Goal: Task Accomplishment & Management: Manage account settings

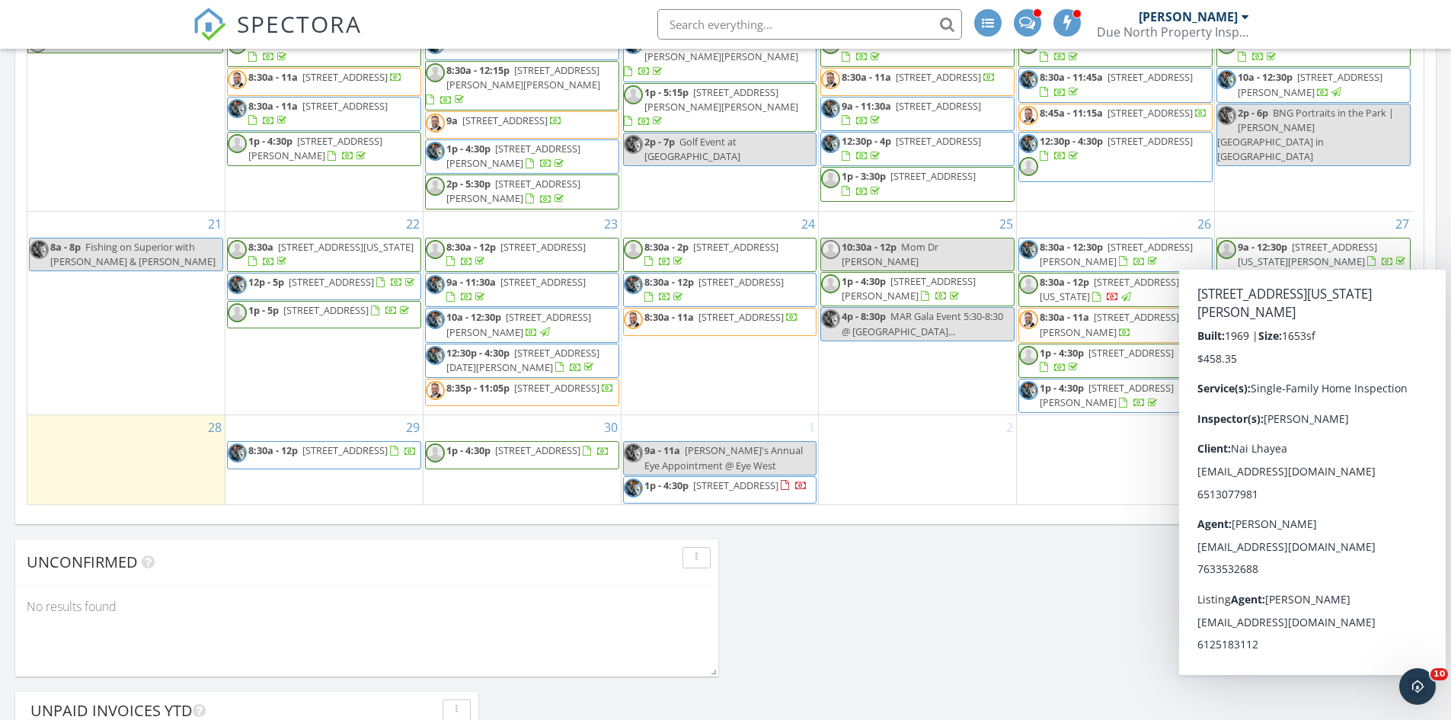
scroll to position [990, 0]
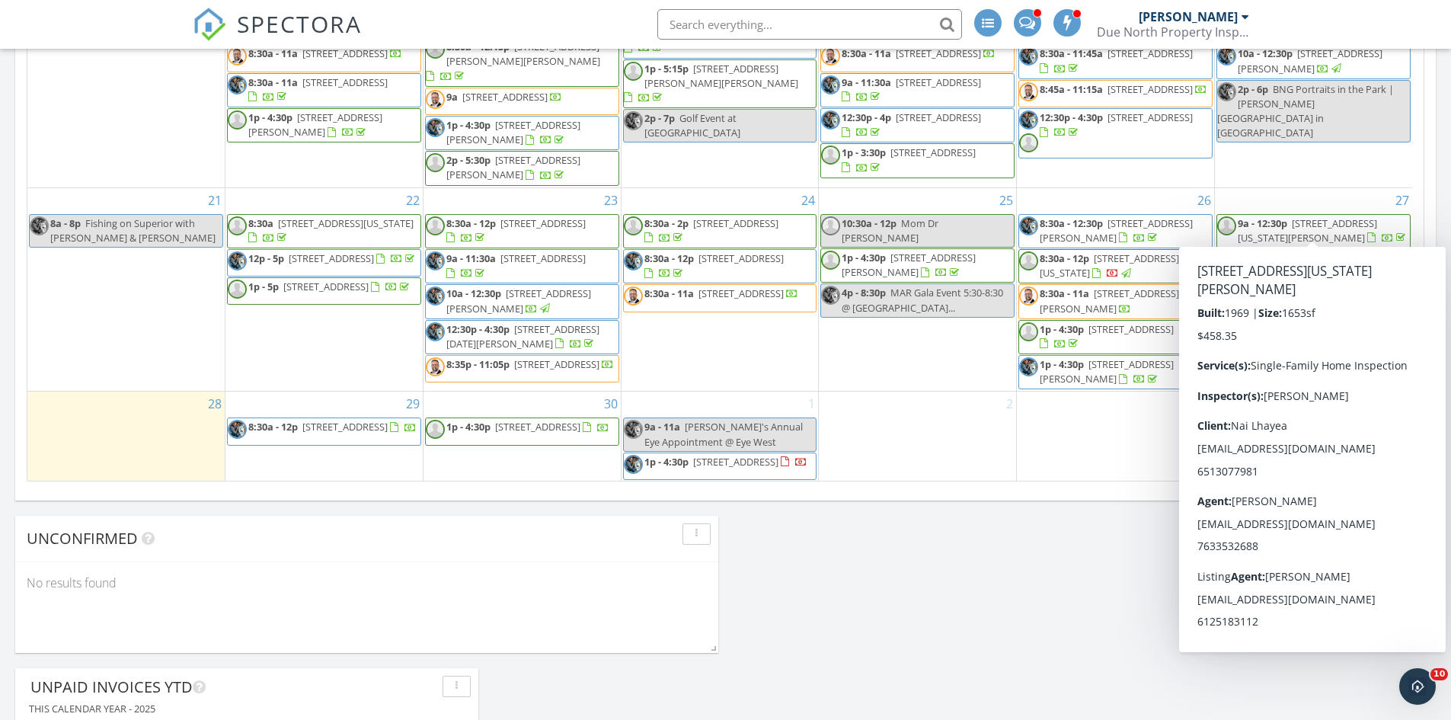
click at [879, 545] on div "Today Gary Christianson No results found New Inspection New Quote Map + − Leafl…" at bounding box center [725, 146] width 1451 height 1729
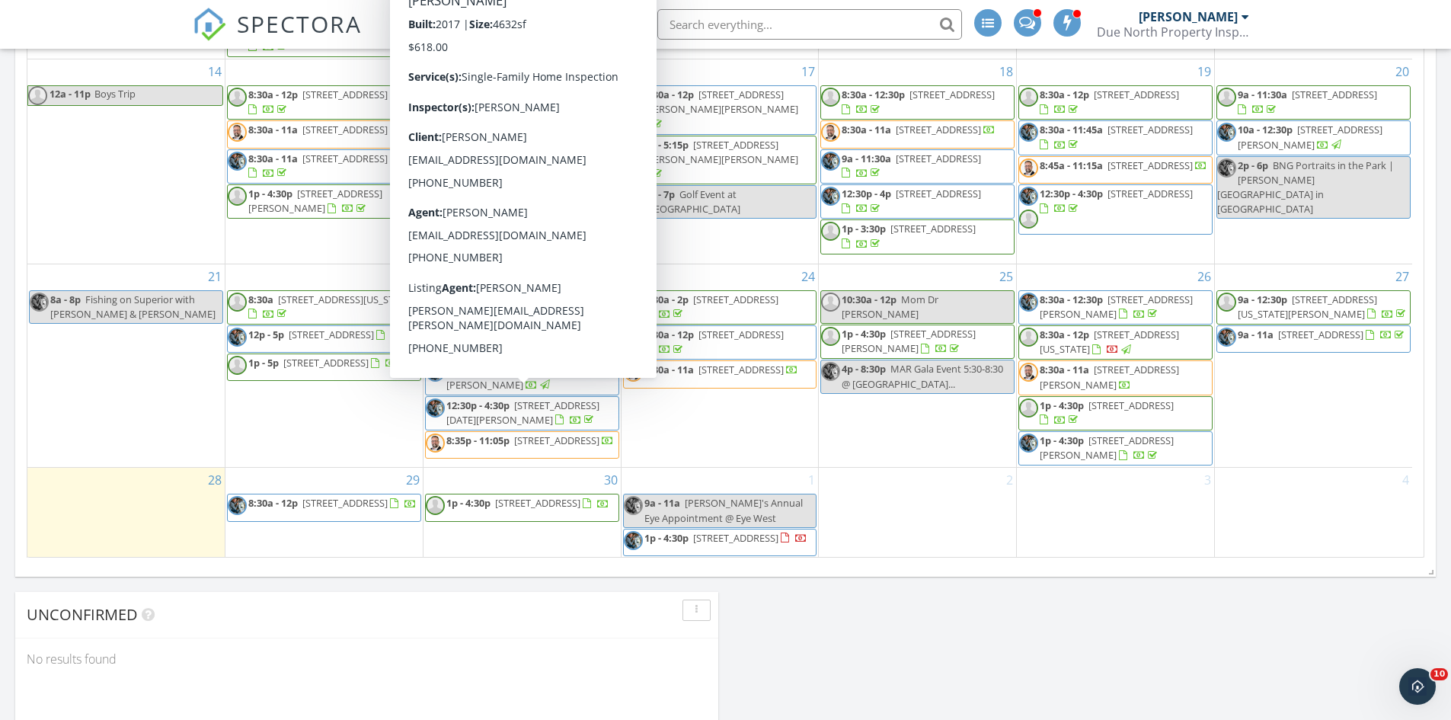
scroll to position [762, 0]
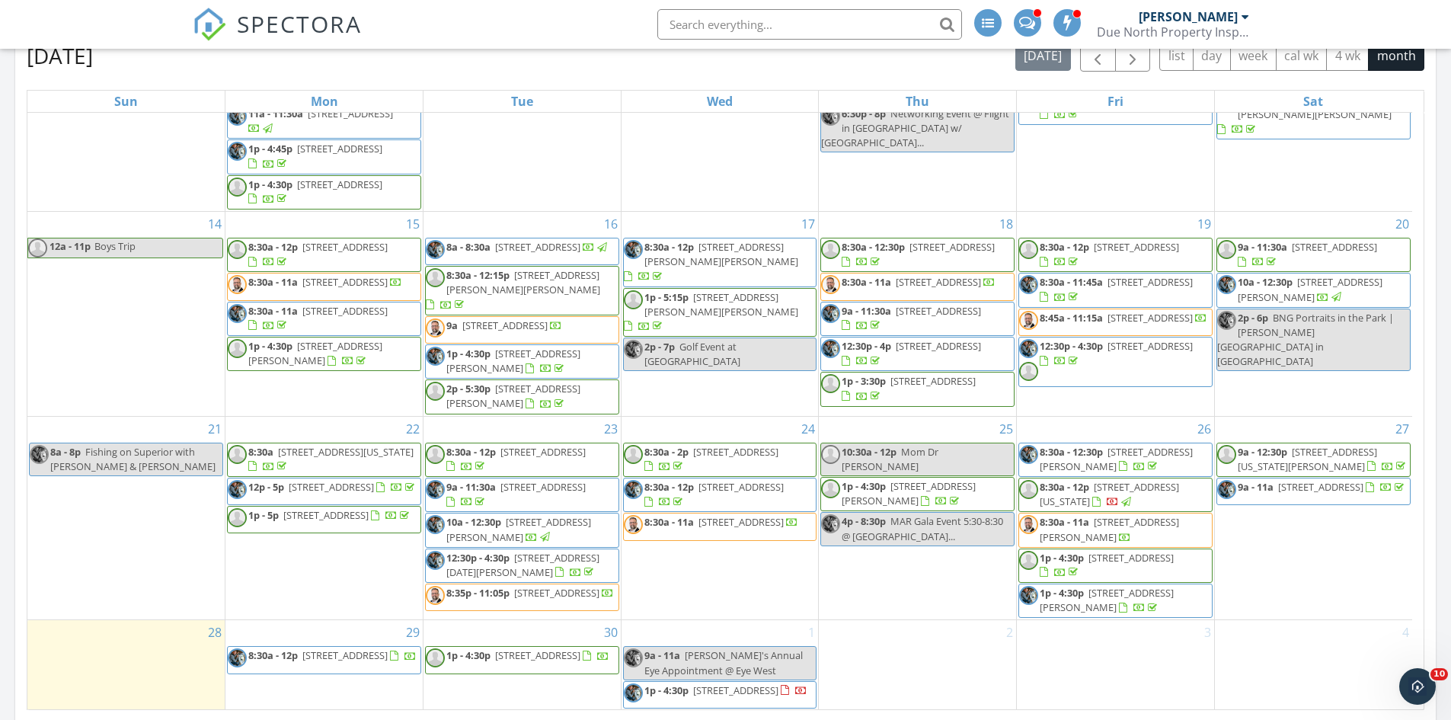
click at [1076, 321] on span "8:45a - 11:15a 6721 13th Ave S, Richfield 55423" at bounding box center [1113, 322] width 188 height 23
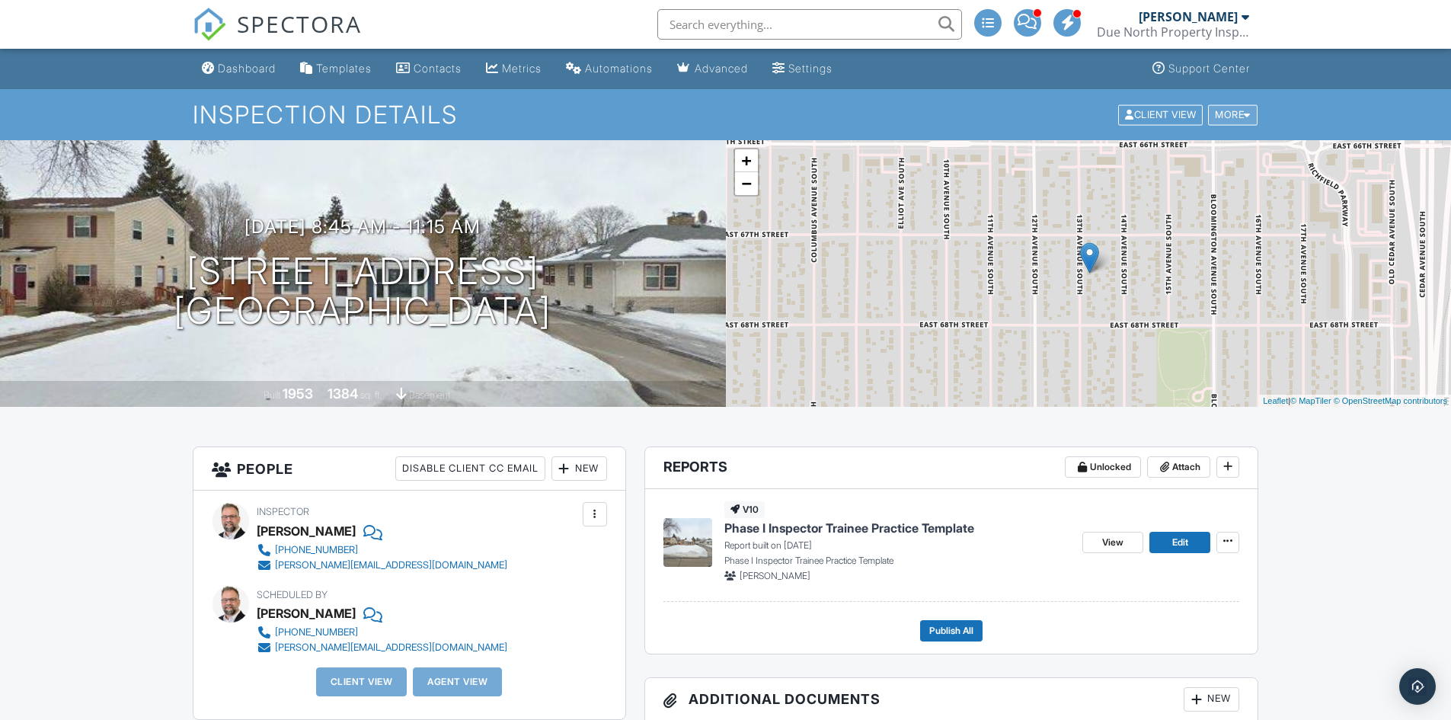
click at [1251, 118] on div "More" at bounding box center [1233, 114] width 50 height 21
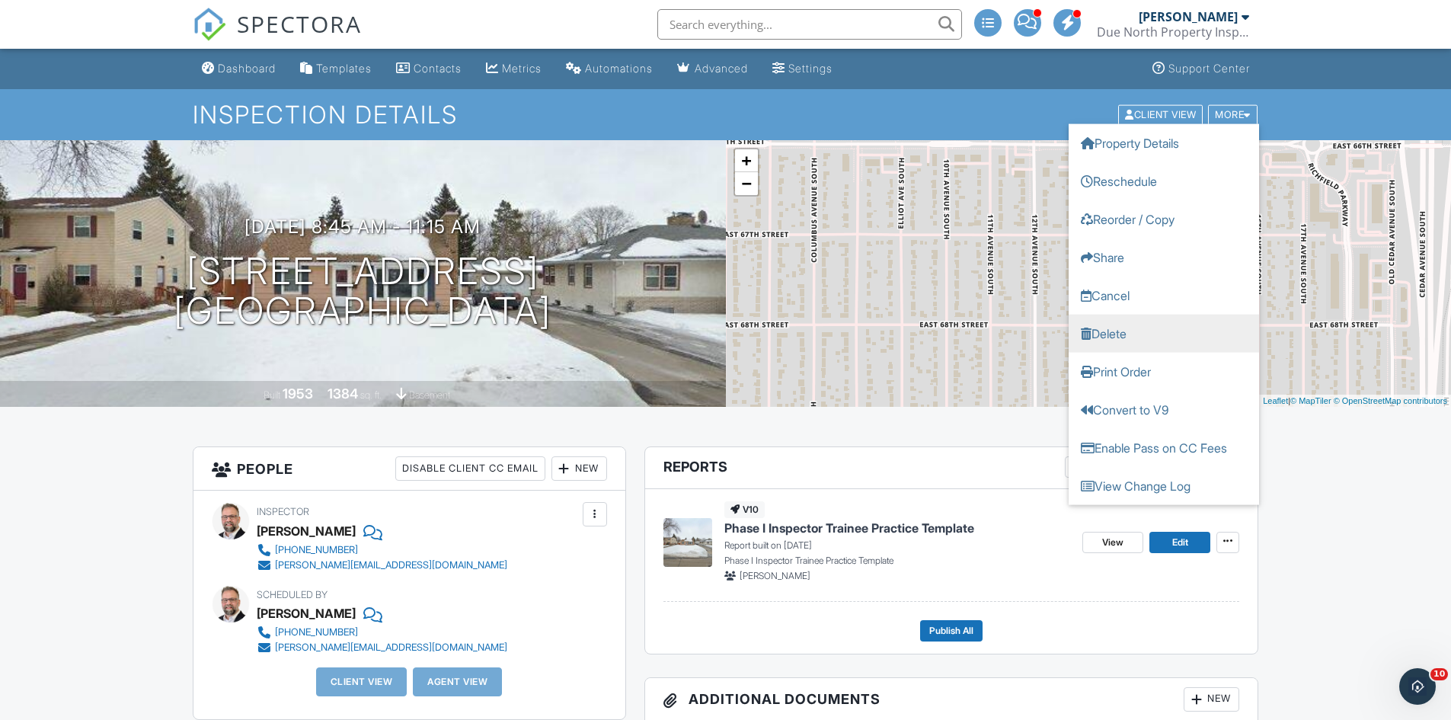
click at [1114, 336] on link "Delete" at bounding box center [1164, 333] width 190 height 38
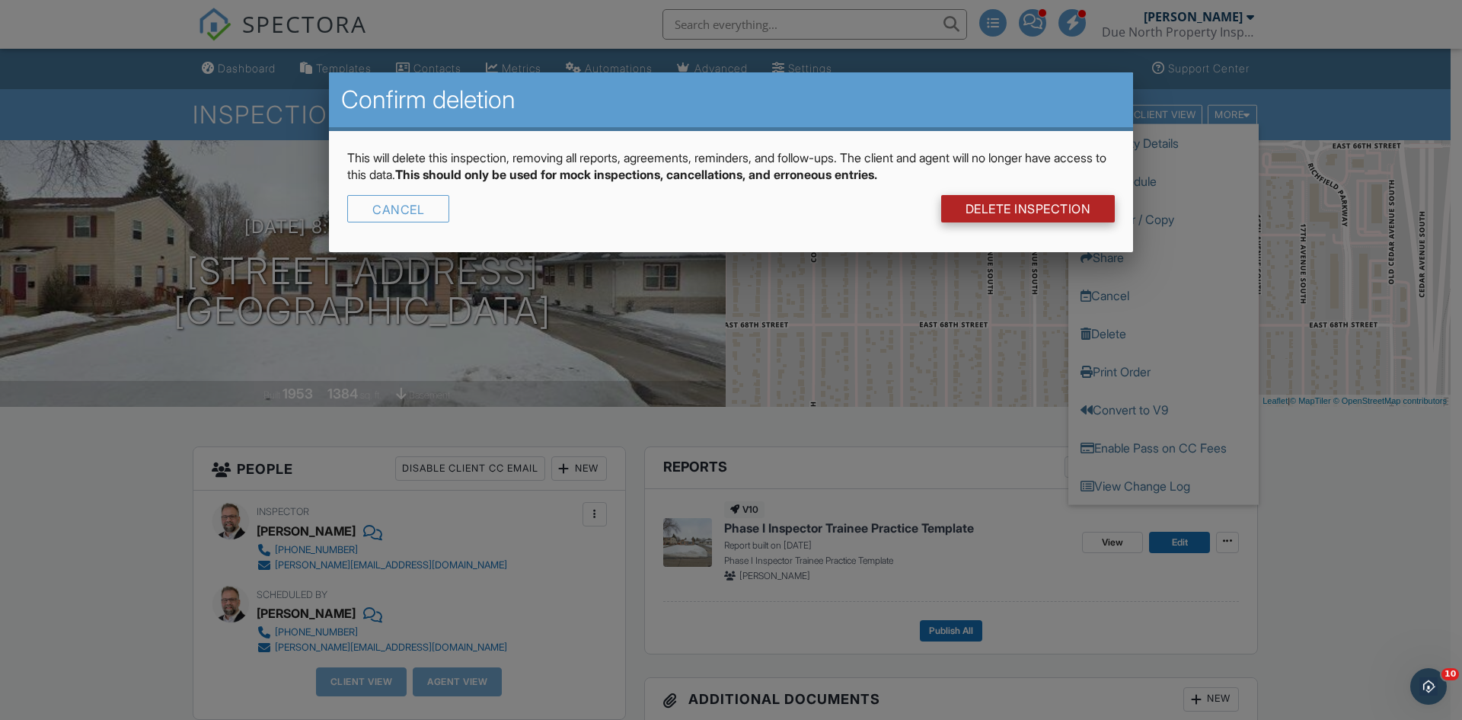
click at [1005, 207] on link "DELETE Inspection" at bounding box center [1028, 208] width 174 height 27
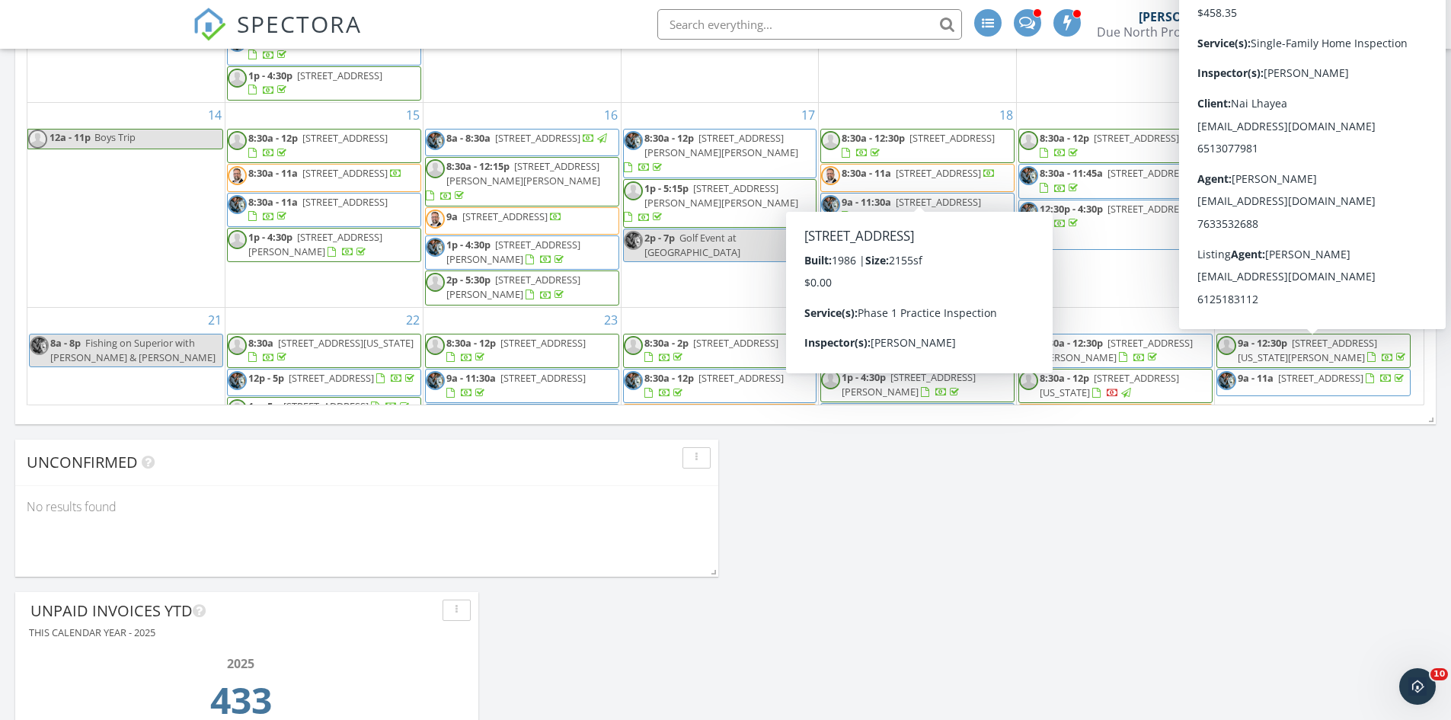
click at [941, 180] on span "12301 95th St NE, Otsego 55330" at bounding box center [938, 173] width 85 height 14
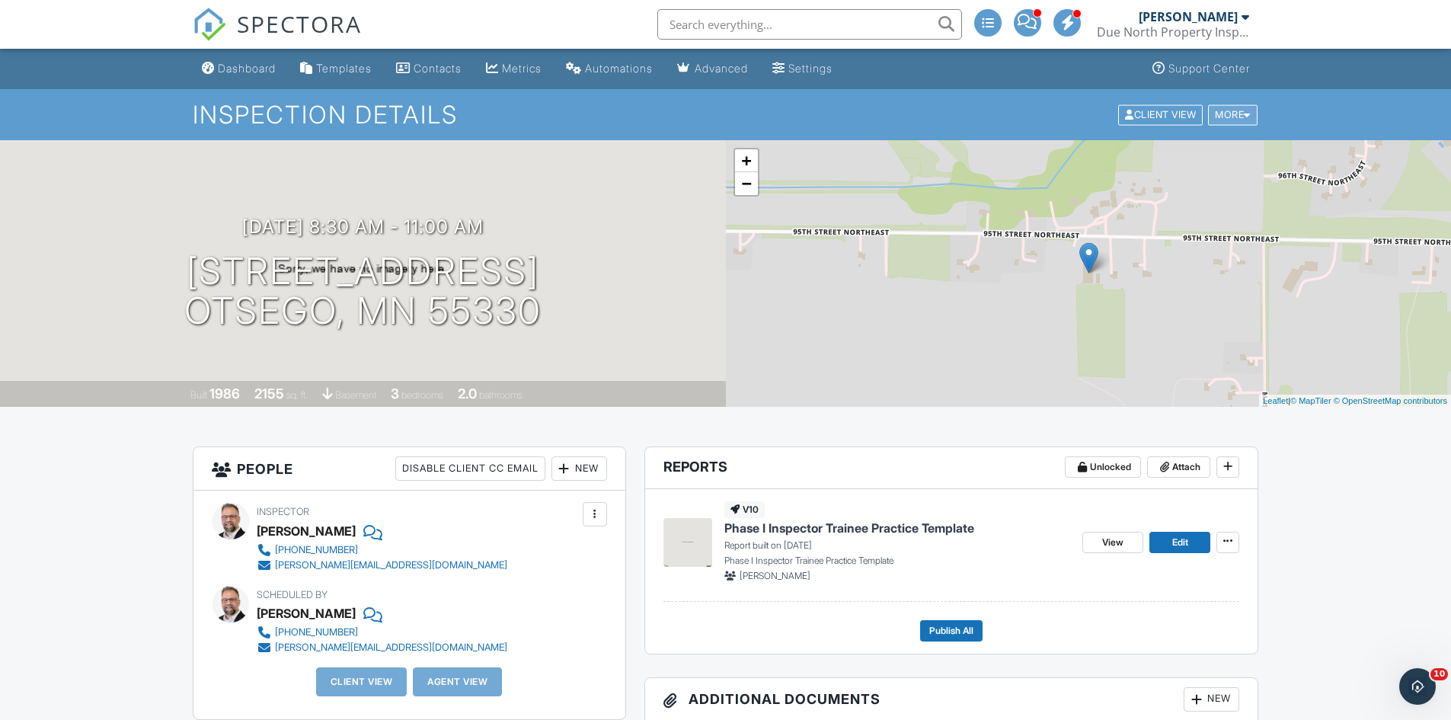
click at [1244, 112] on div at bounding box center [1247, 115] width 7 height 10
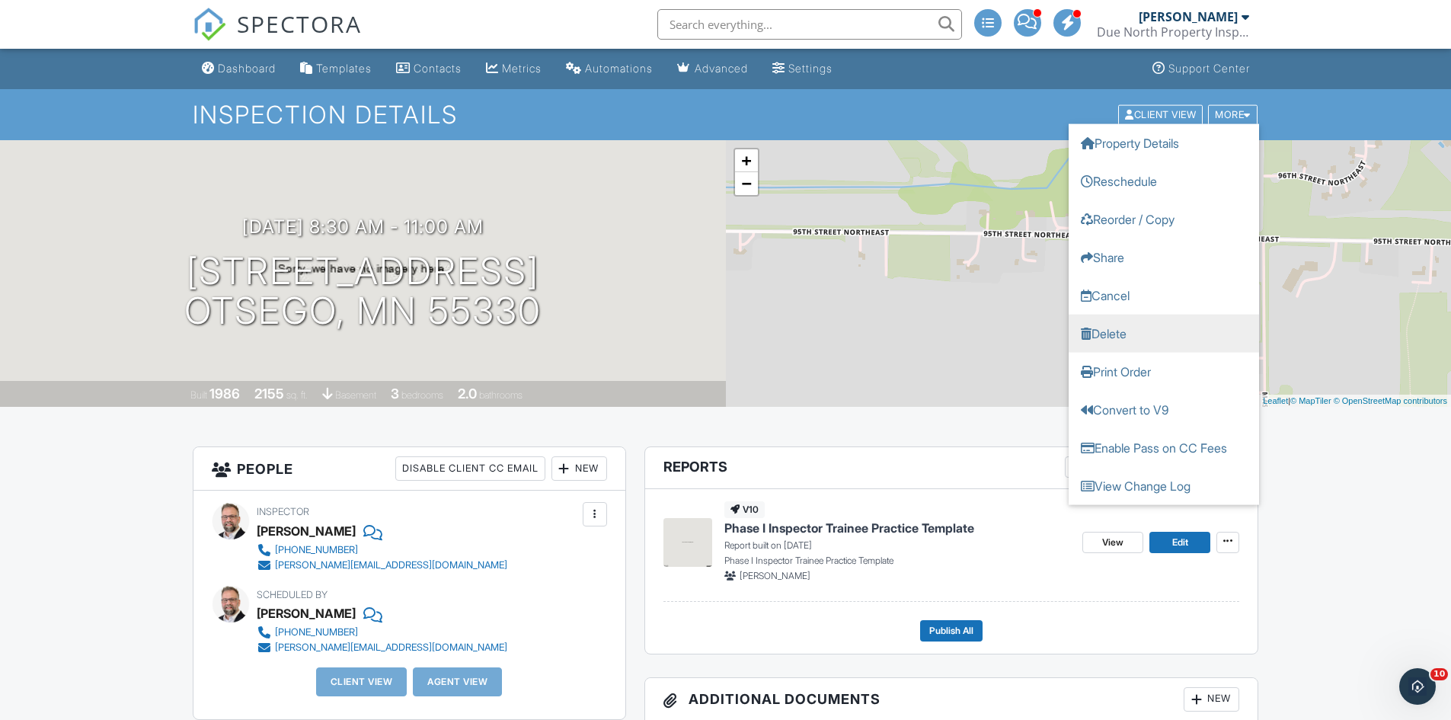
click at [1109, 334] on link "Delete" at bounding box center [1164, 333] width 190 height 38
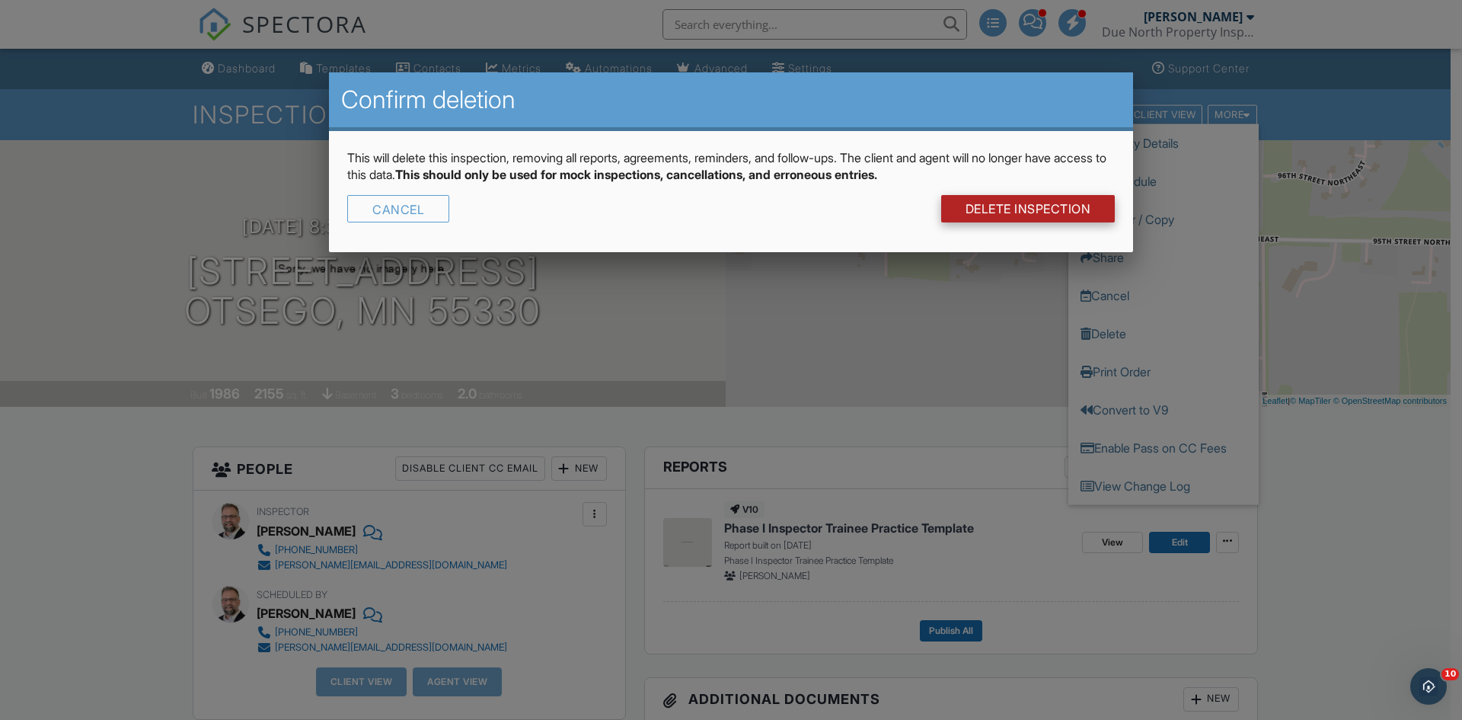
click at [981, 208] on link "DELETE Inspection" at bounding box center [1028, 208] width 174 height 27
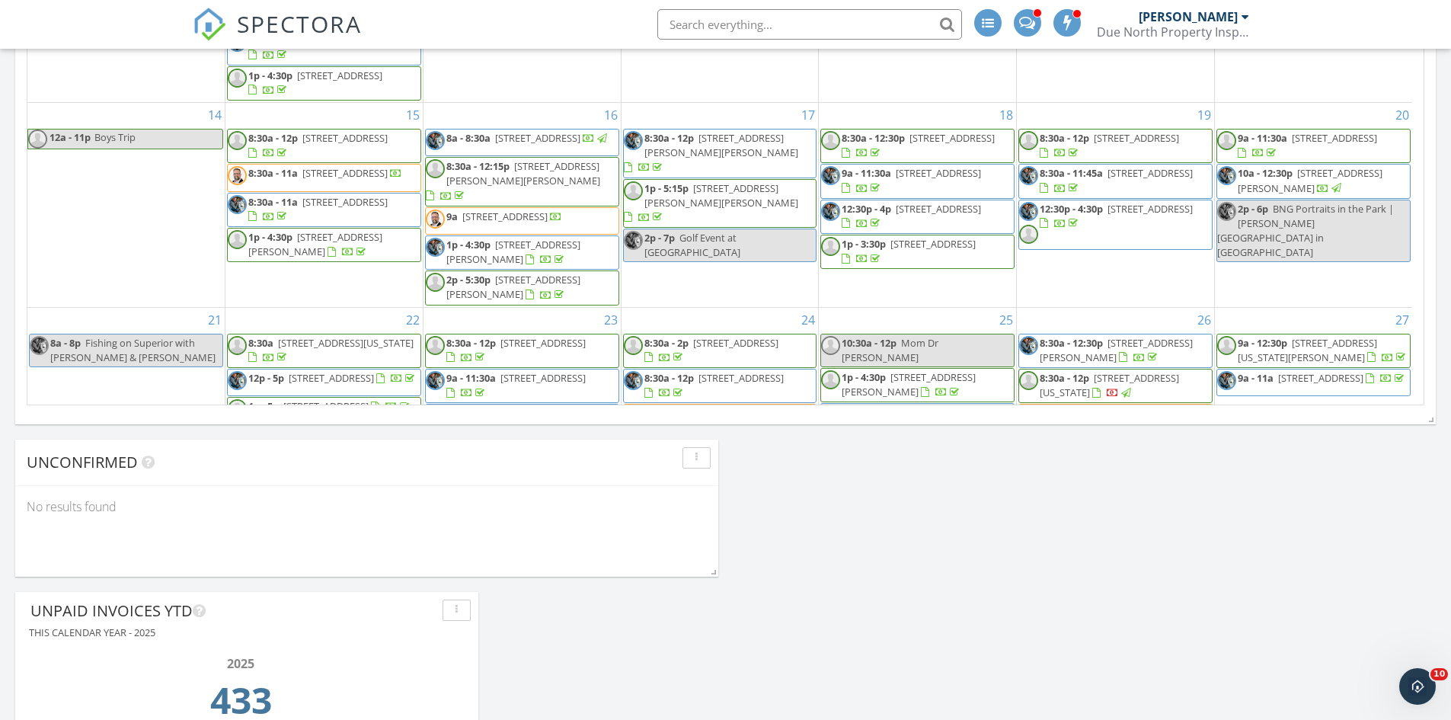
scroll to position [838, 0]
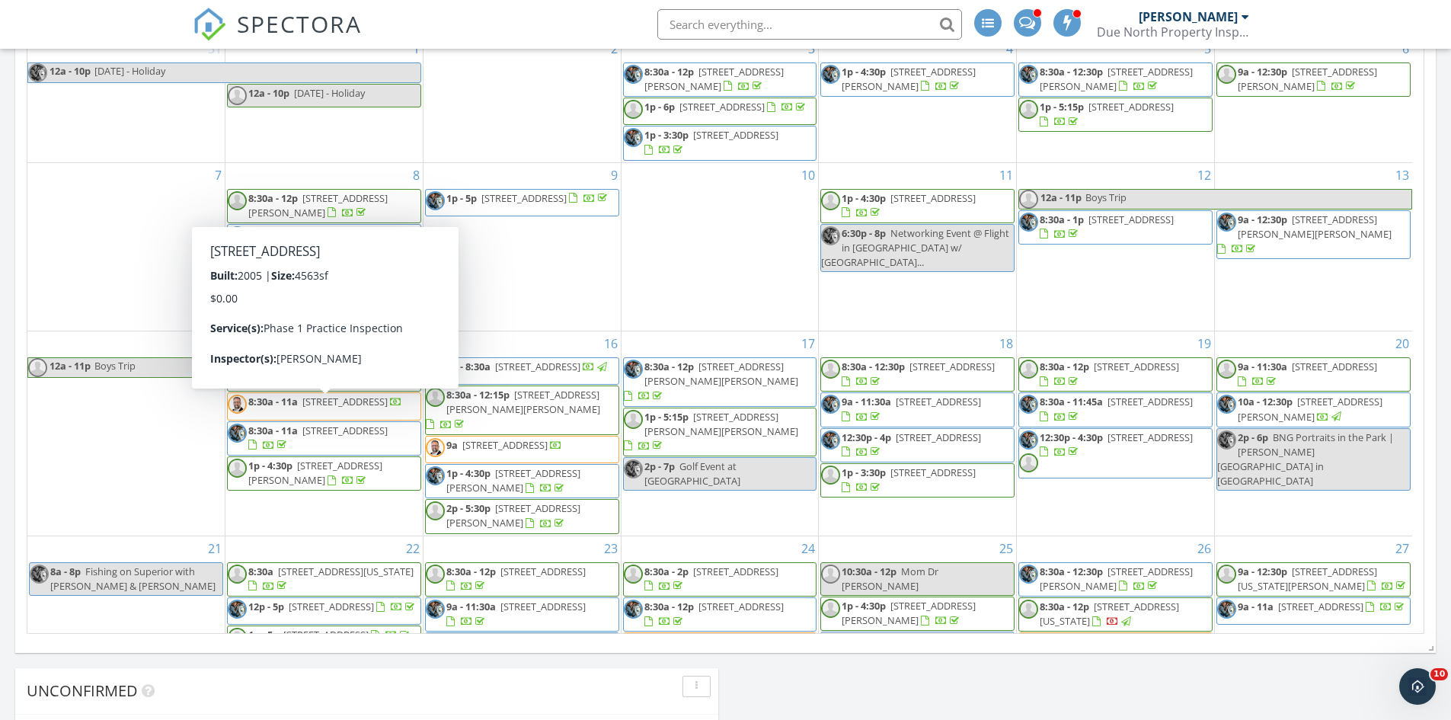
click at [388, 408] on span "14861 Wilds Parkway NW, Prior Lake 55372" at bounding box center [344, 402] width 85 height 14
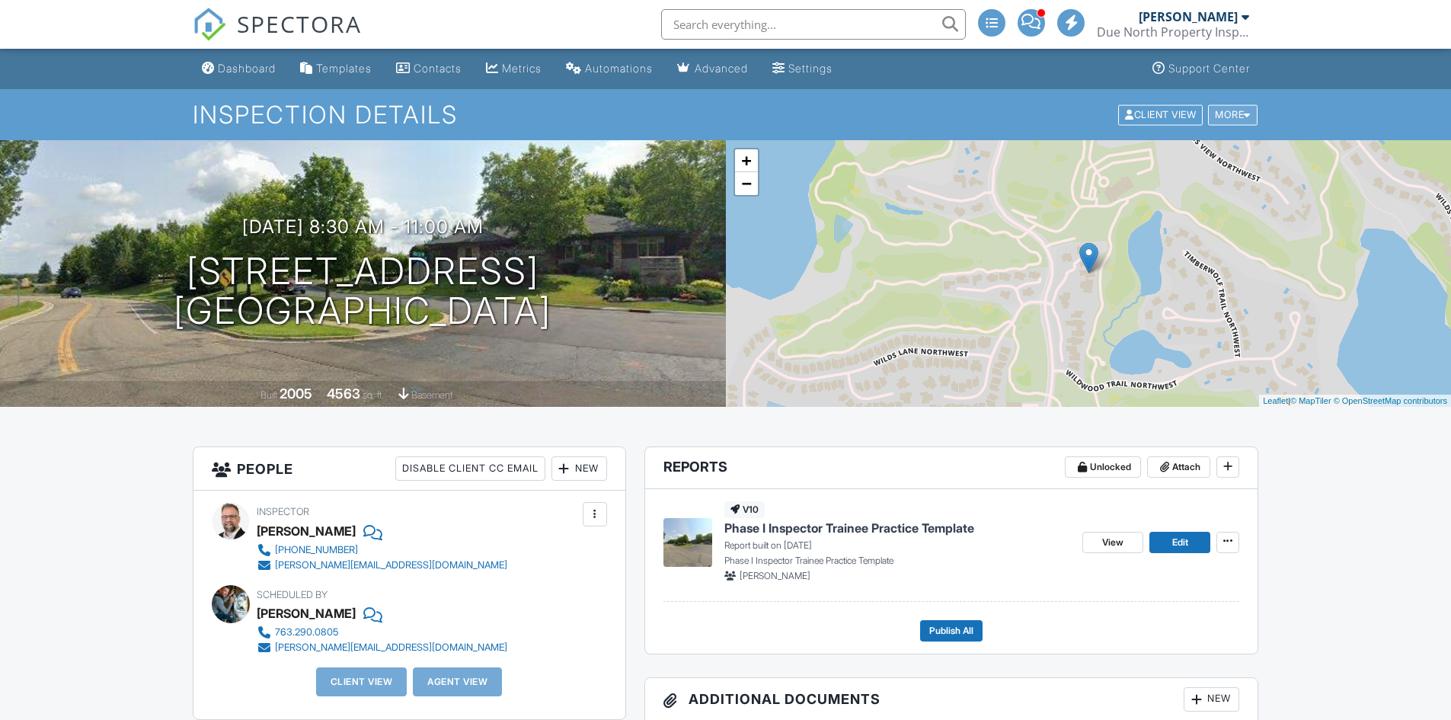
click at [1230, 111] on div "More" at bounding box center [1233, 114] width 50 height 21
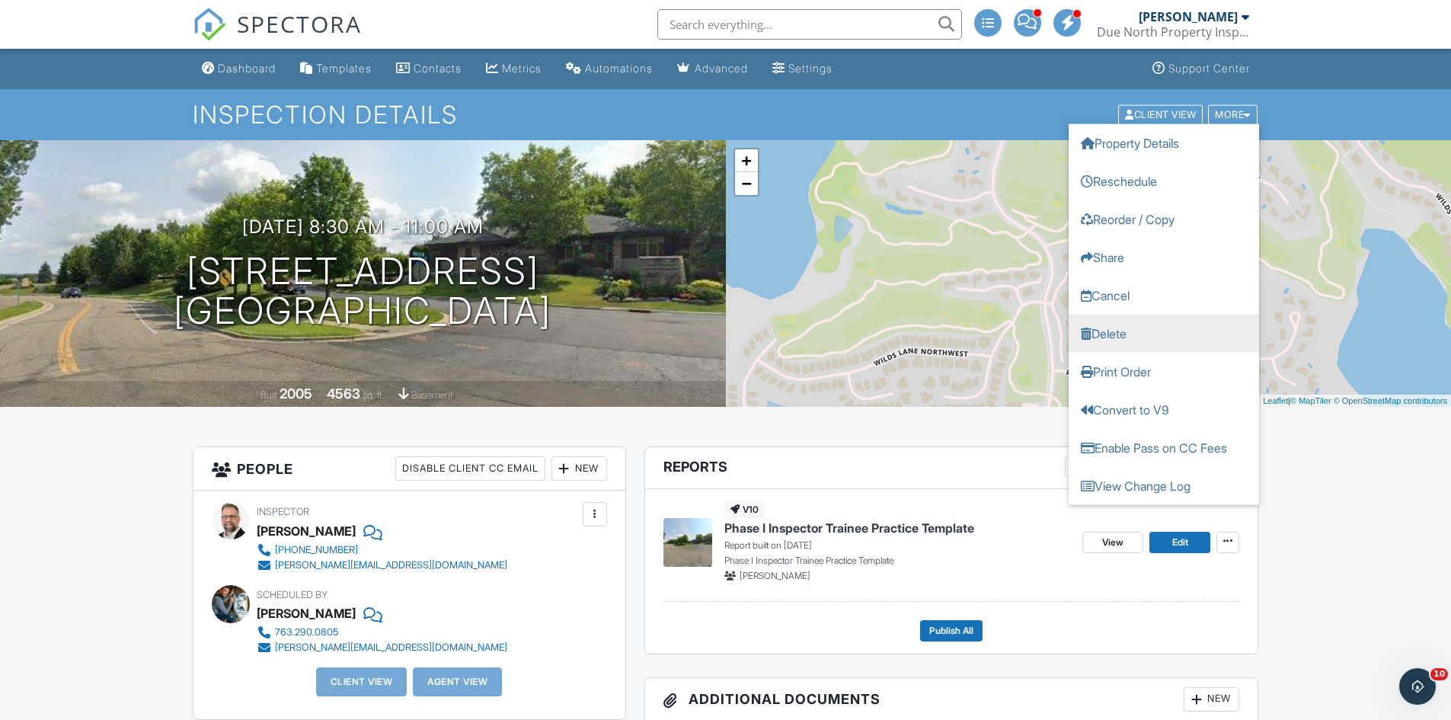
click at [1116, 336] on link "Delete" at bounding box center [1164, 333] width 190 height 38
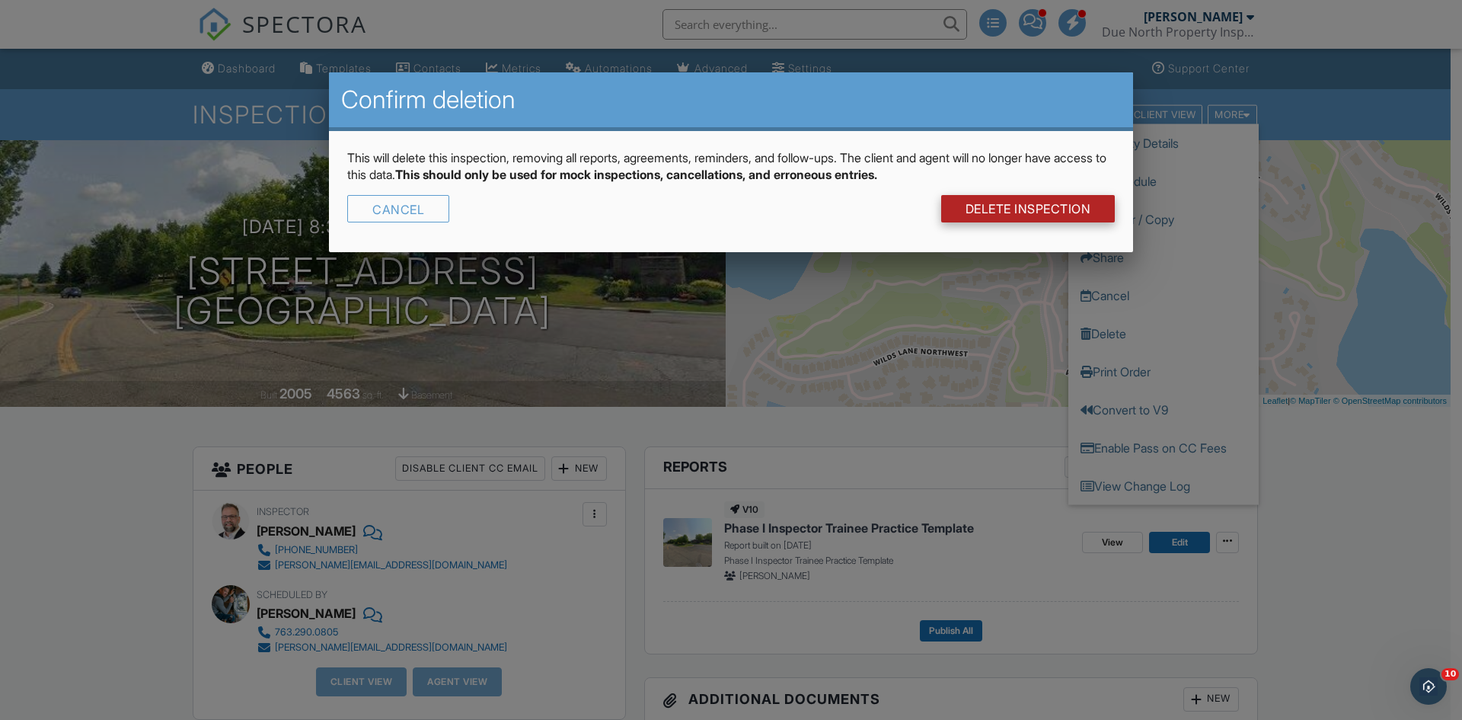
click at [981, 198] on link "DELETE Inspection" at bounding box center [1028, 208] width 174 height 27
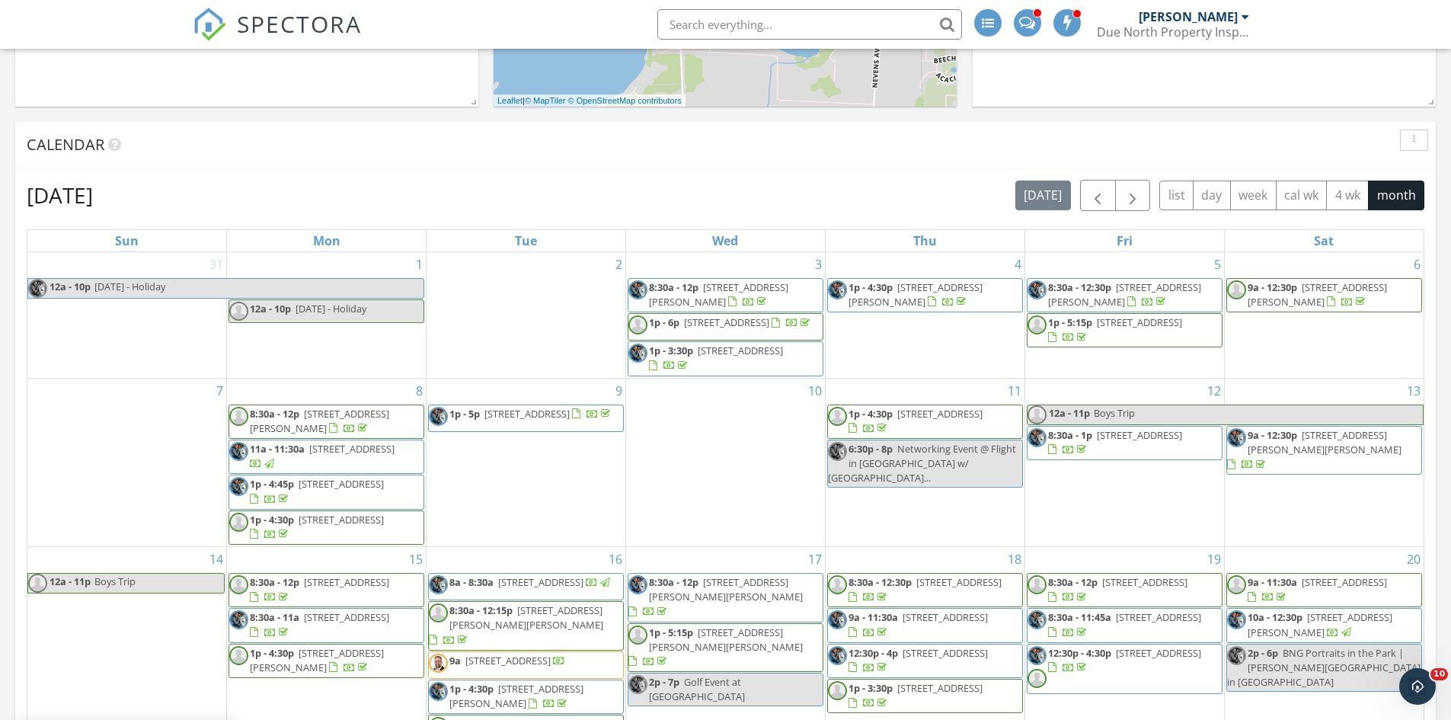
scroll to position [914, 0]
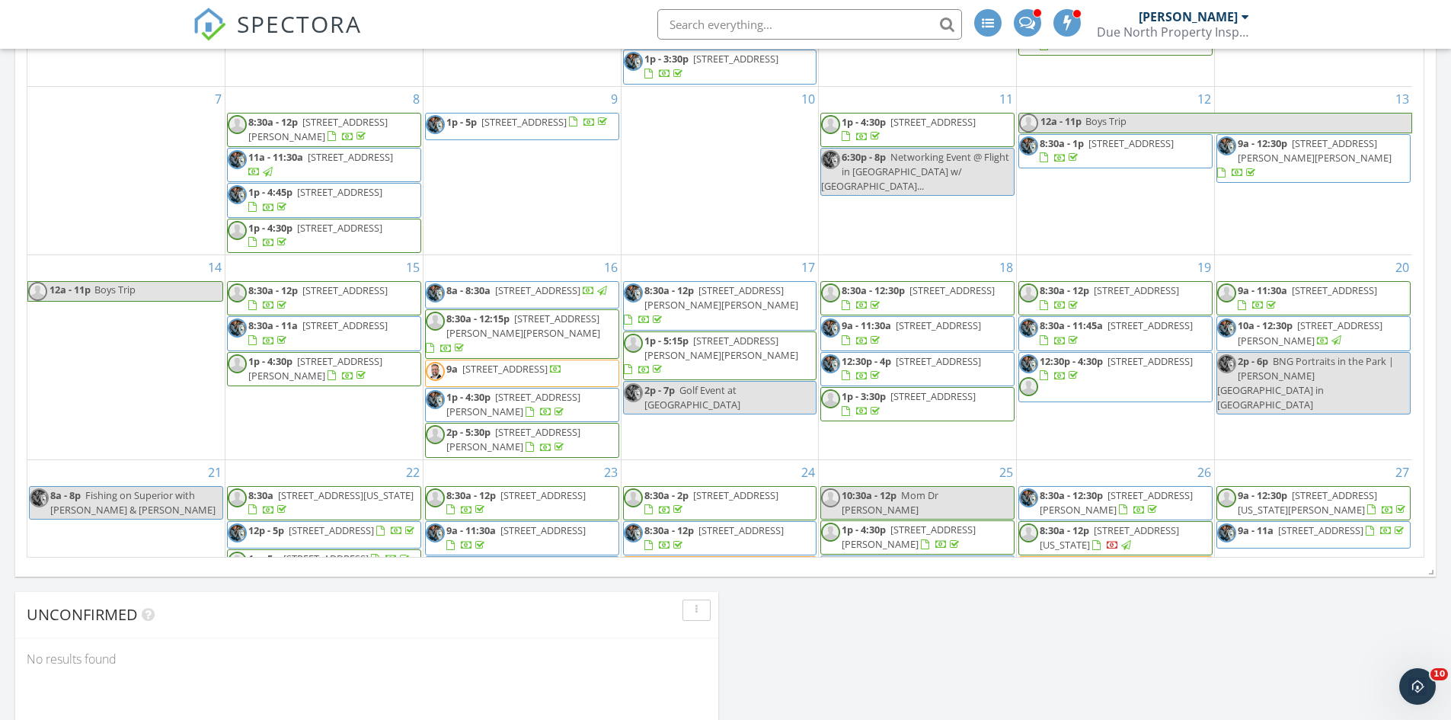
click at [562, 375] on span "9a [STREET_ADDRESS]" at bounding box center [494, 373] width 136 height 23
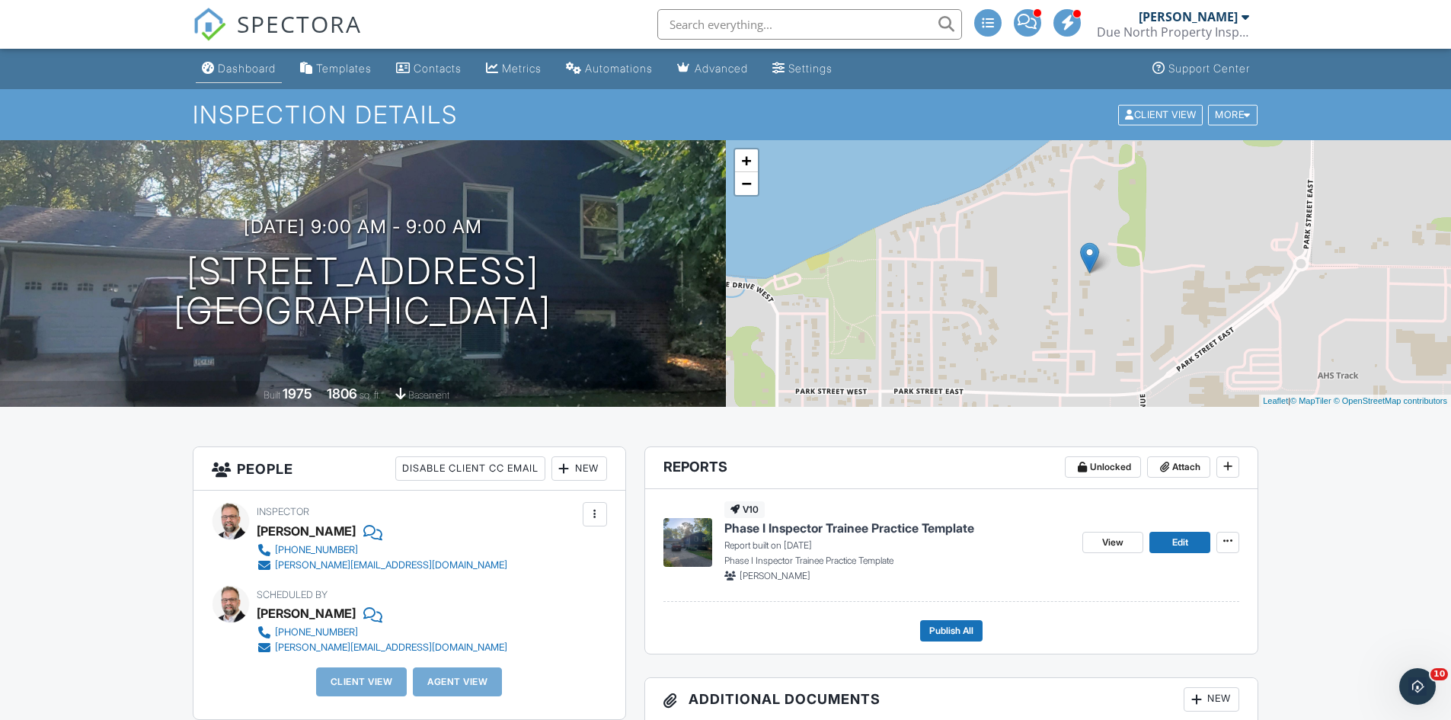
click at [241, 67] on div "Dashboard" at bounding box center [247, 68] width 58 height 13
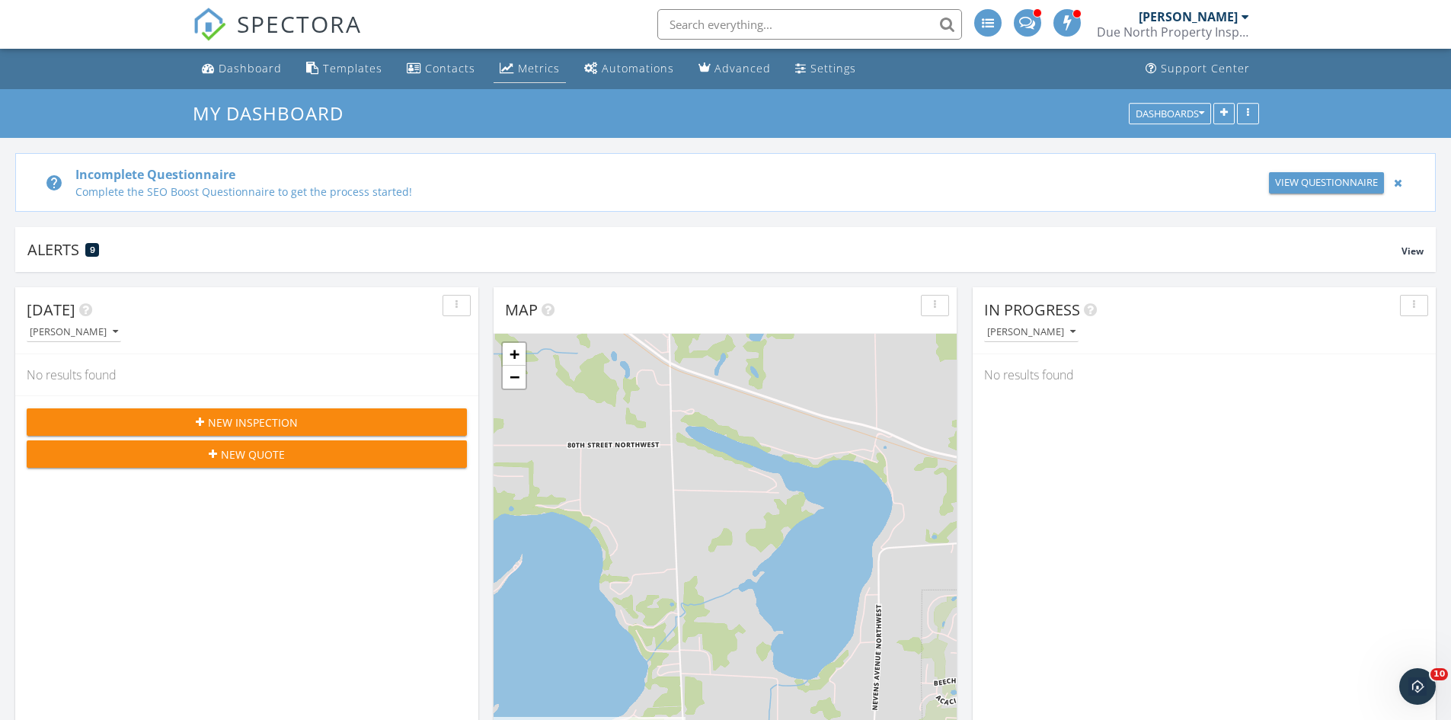
click at [532, 68] on div "Metrics" at bounding box center [539, 68] width 42 height 14
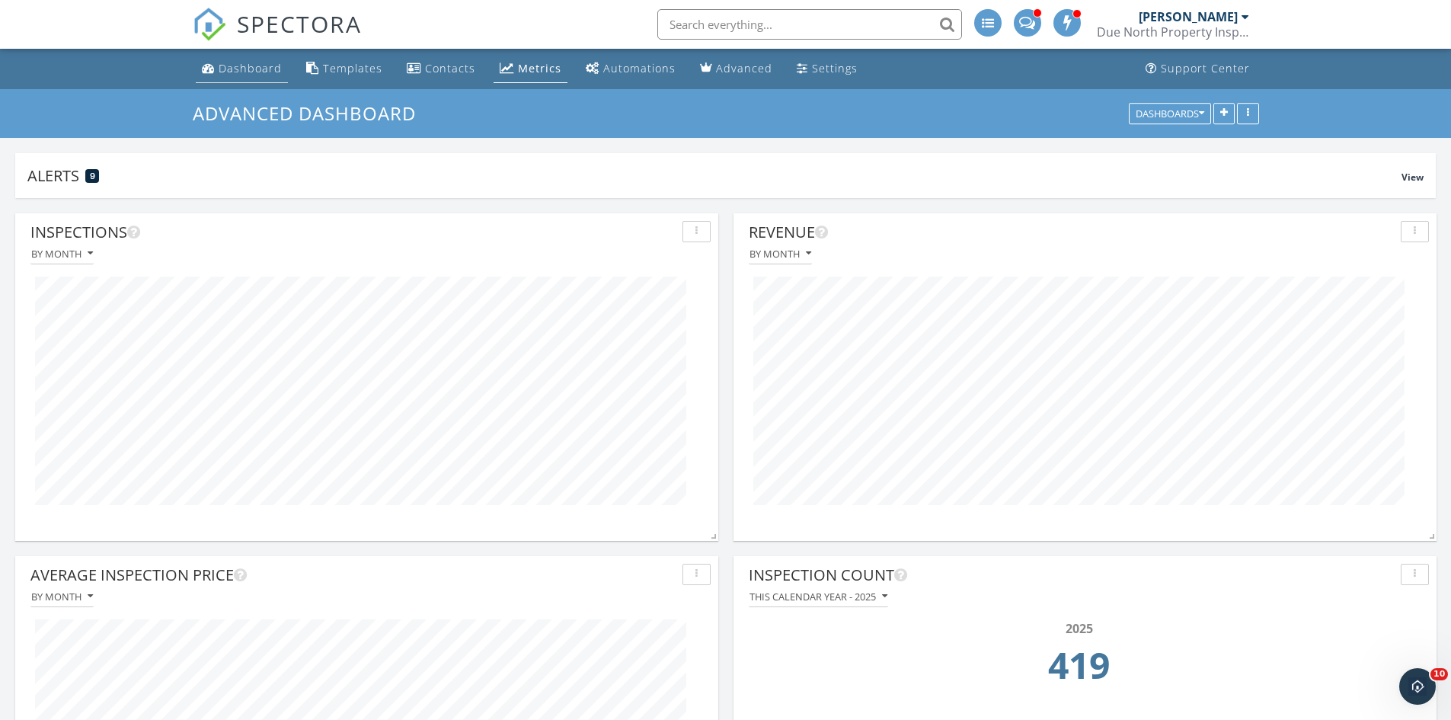
click at [257, 63] on div "Dashboard" at bounding box center [250, 68] width 63 height 14
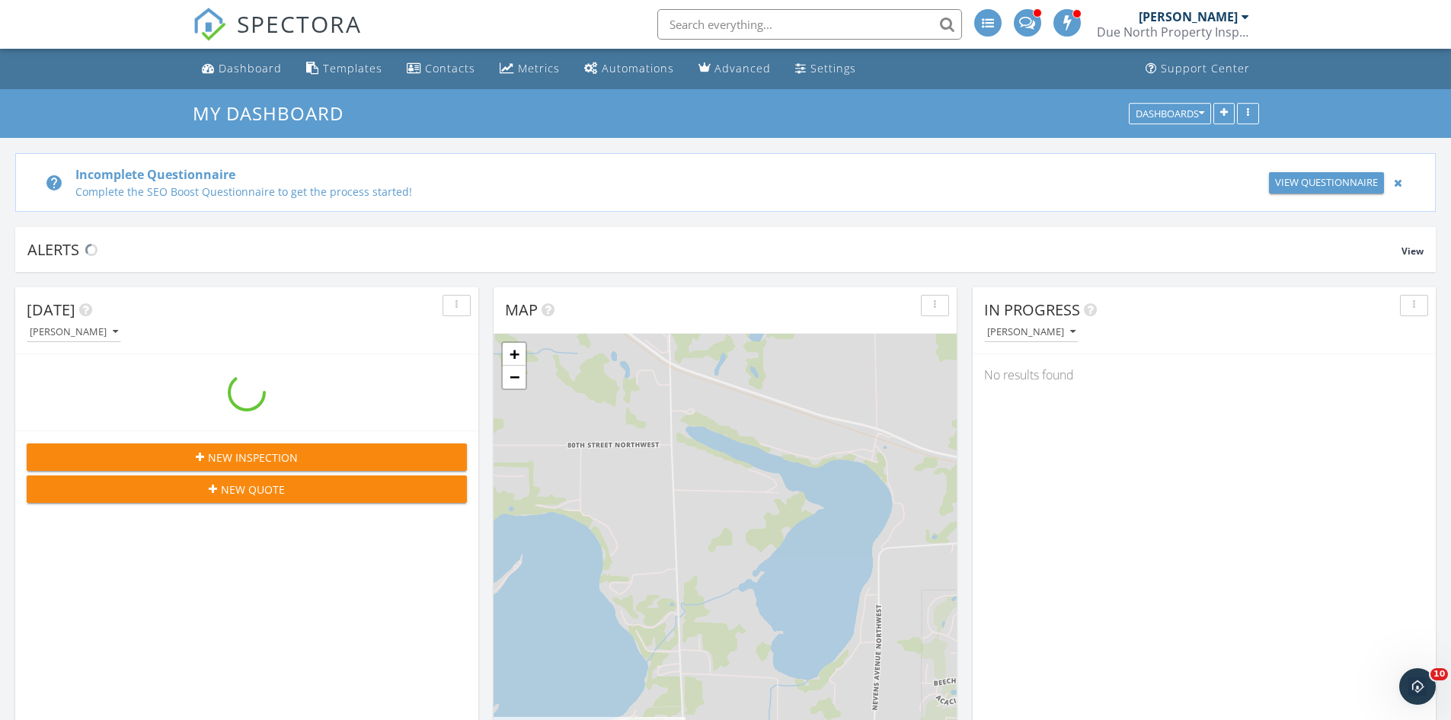
scroll to position [1753, 1475]
